Goal: Task Accomplishment & Management: Use online tool/utility

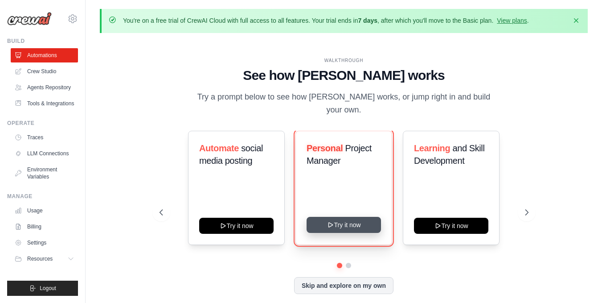
click at [355, 217] on button "Try it now" at bounding box center [344, 225] width 74 height 16
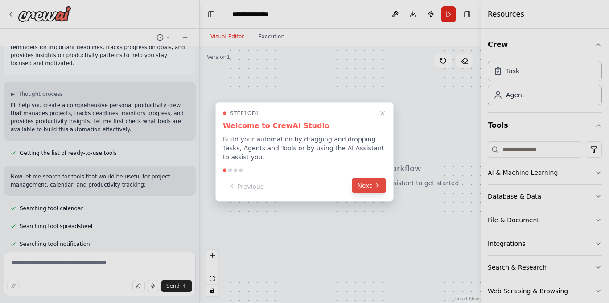
scroll to position [43, 0]
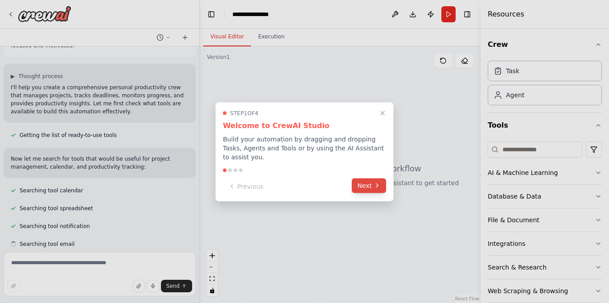
click at [366, 185] on button "Next" at bounding box center [369, 185] width 34 height 15
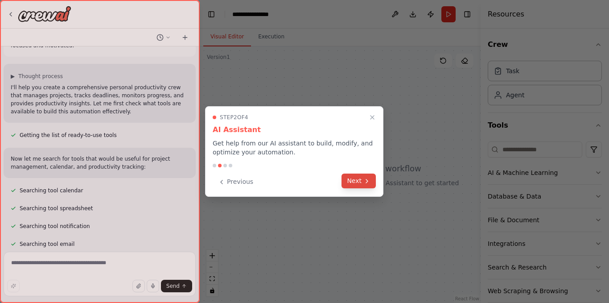
click at [366, 185] on button "Next" at bounding box center [358, 180] width 34 height 15
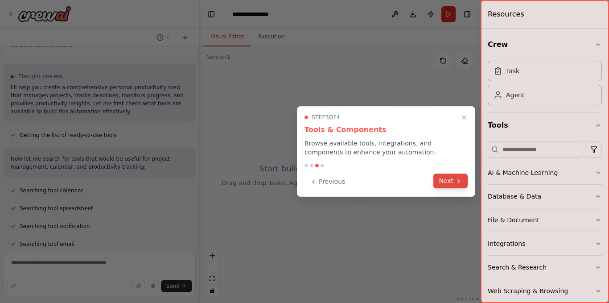
scroll to position [73, 0]
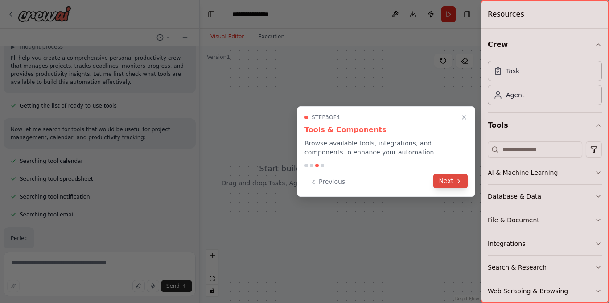
click at [450, 185] on button "Next" at bounding box center [450, 180] width 34 height 15
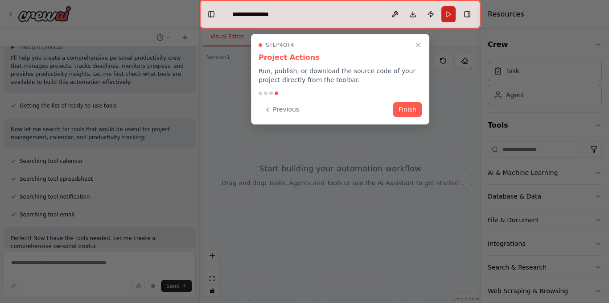
scroll to position [81, 0]
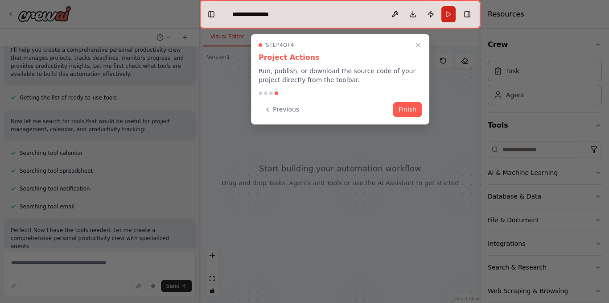
click at [403, 98] on div "Step 4 of 4 Project Actions Run, publish, or download the source code of your p…" at bounding box center [340, 79] width 178 height 90
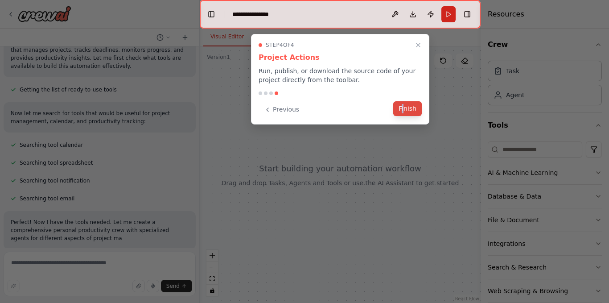
click at [404, 102] on div "Step 4 of 4 Project Actions Run, publish, or download the source code of your p…" at bounding box center [340, 79] width 178 height 90
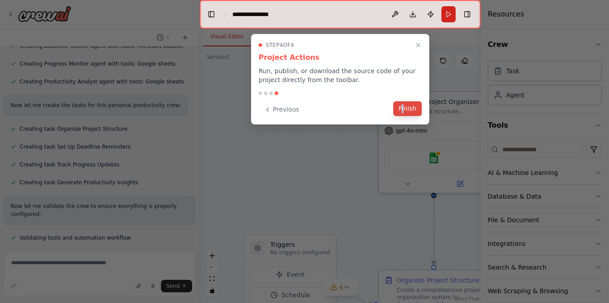
scroll to position [375, 0]
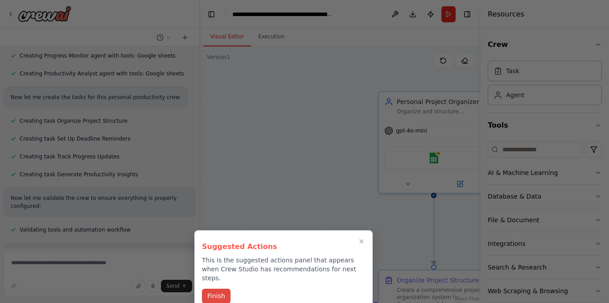
click at [209, 293] on button "Finish" at bounding box center [216, 295] width 29 height 15
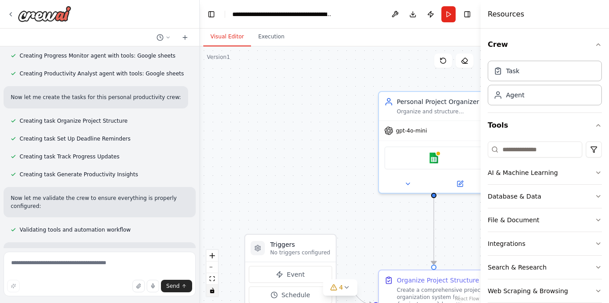
click at [217, 289] on button "toggle interactivity" at bounding box center [212, 290] width 12 height 12
click at [595, 170] on icon "button" at bounding box center [598, 172] width 7 height 7
